Goal: Task Accomplishment & Management: Use online tool/utility

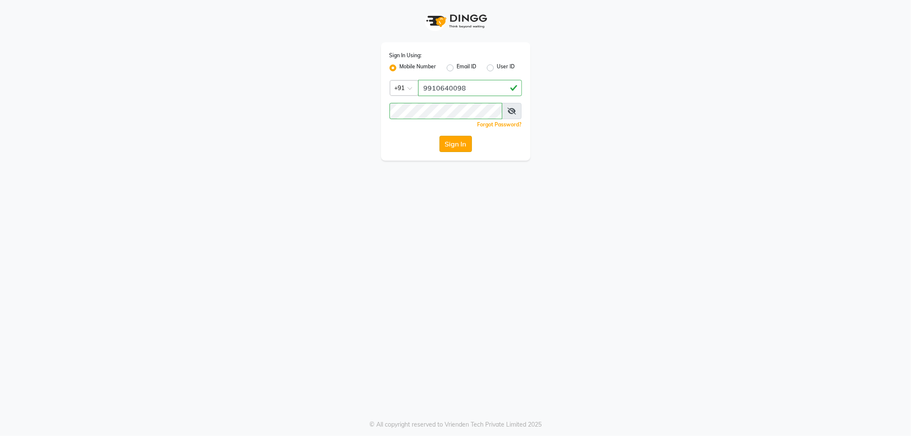
click at [459, 144] on button "Sign In" at bounding box center [455, 144] width 32 height 16
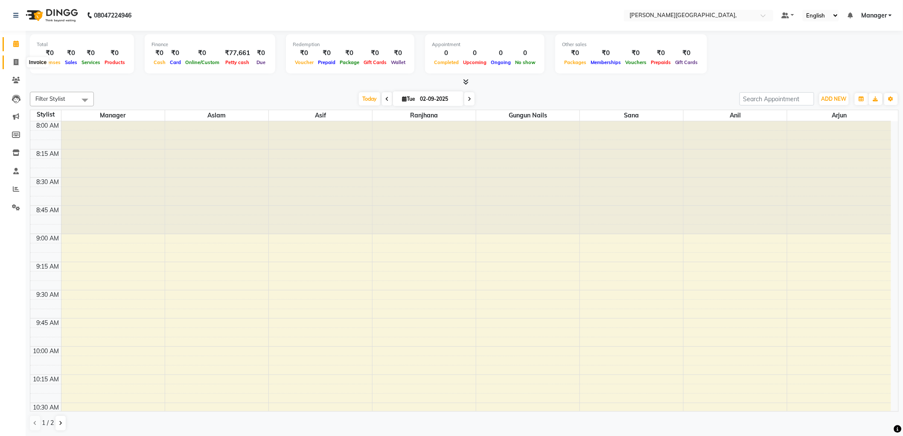
click at [15, 61] on icon at bounding box center [16, 62] width 5 height 6
select select "service"
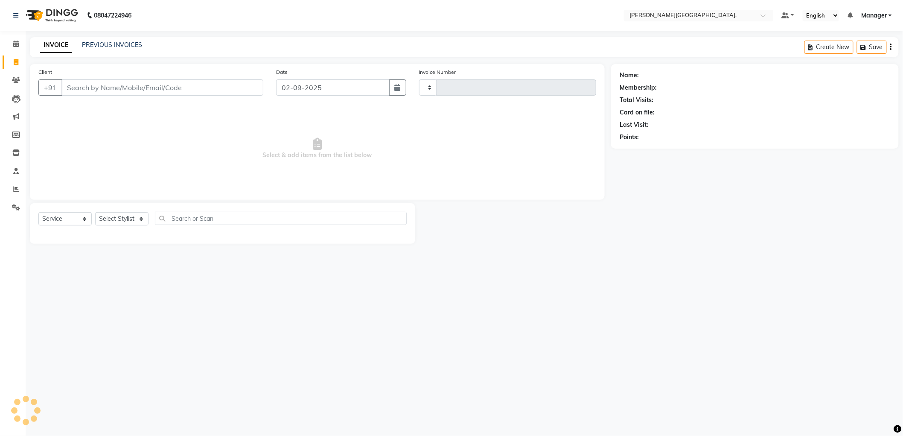
type input "2329"
select select "6483"
